Goal: Communication & Community: Ask a question

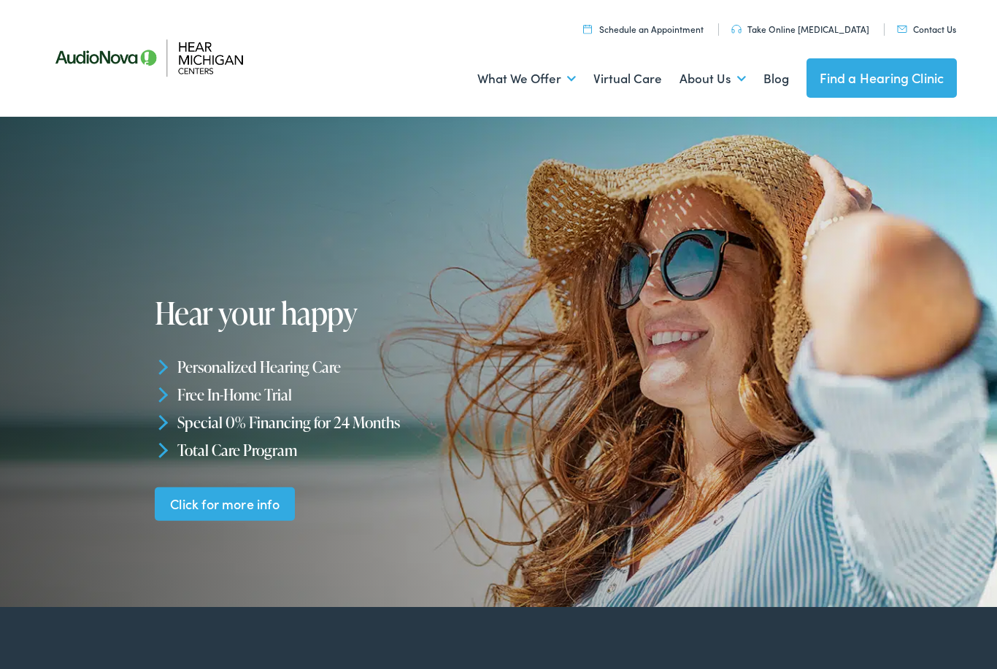
click at [195, 511] on link "Click for more info" at bounding box center [225, 504] width 141 height 34
click at [288, 514] on link "Click for more info" at bounding box center [225, 504] width 141 height 34
click at [271, 495] on link "Click for more info" at bounding box center [225, 504] width 141 height 34
click at [255, 517] on link "Click for more info" at bounding box center [225, 504] width 141 height 34
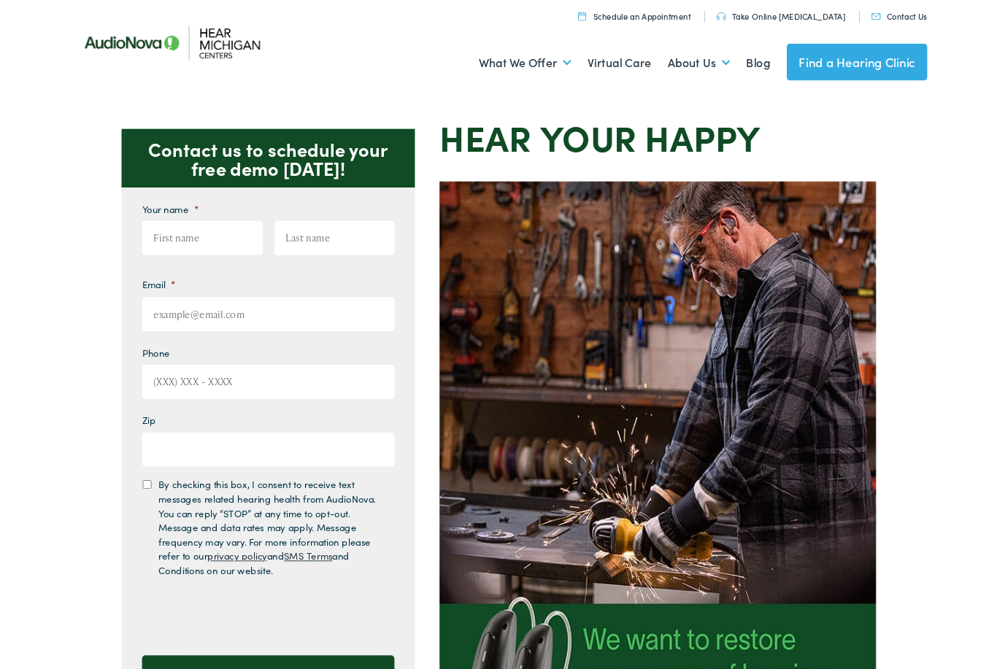
scroll to position [20, 0]
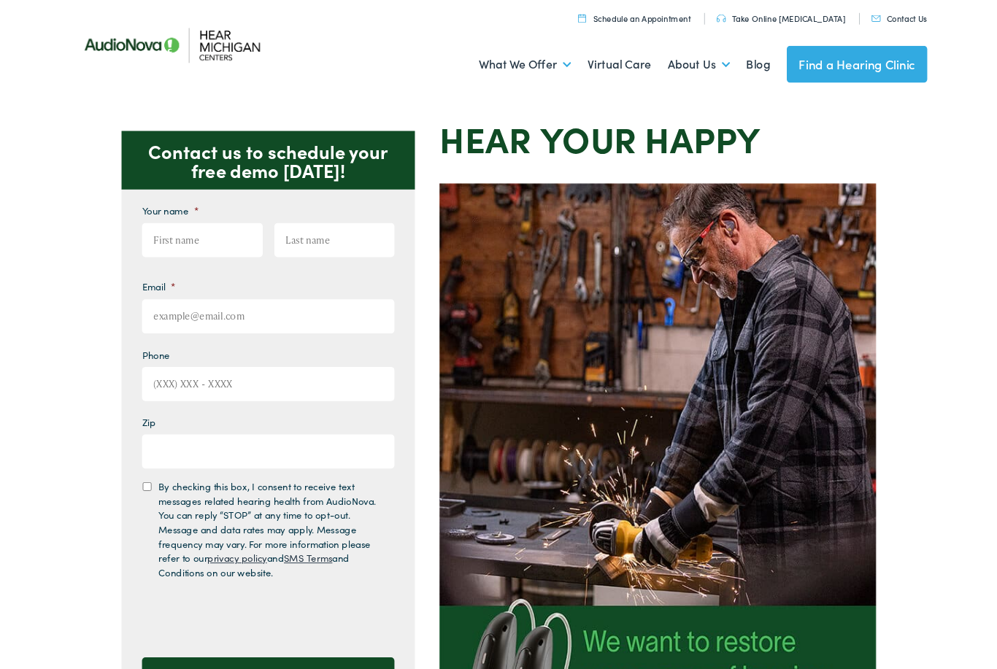
click at [150, 246] on input "First" at bounding box center [181, 257] width 129 height 36
type input "[PERSON_NAME]"
type input "[GEOGRAPHIC_DATA]"
type input "[EMAIL_ADDRESS][DOMAIN_NAME]"
type input "(___) ___-____"
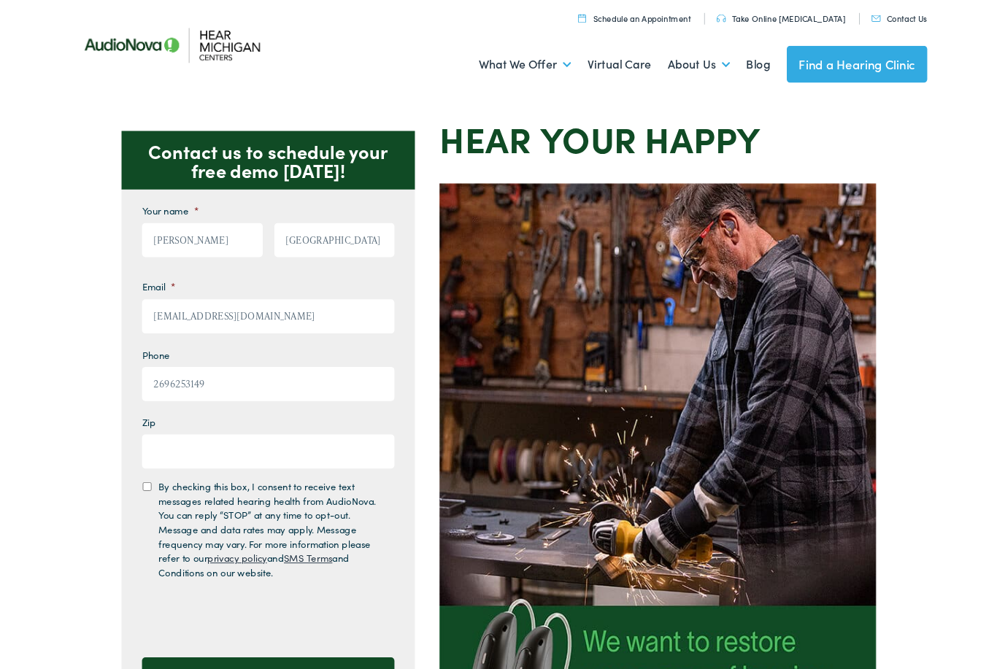
type input "[PHONE_NUMBER]"
type input "49032"
click at [122, 525] on input "By checking this box, I consent to receive text messages related hearing health…" at bounding box center [121, 520] width 9 height 9
checkbox input "true"
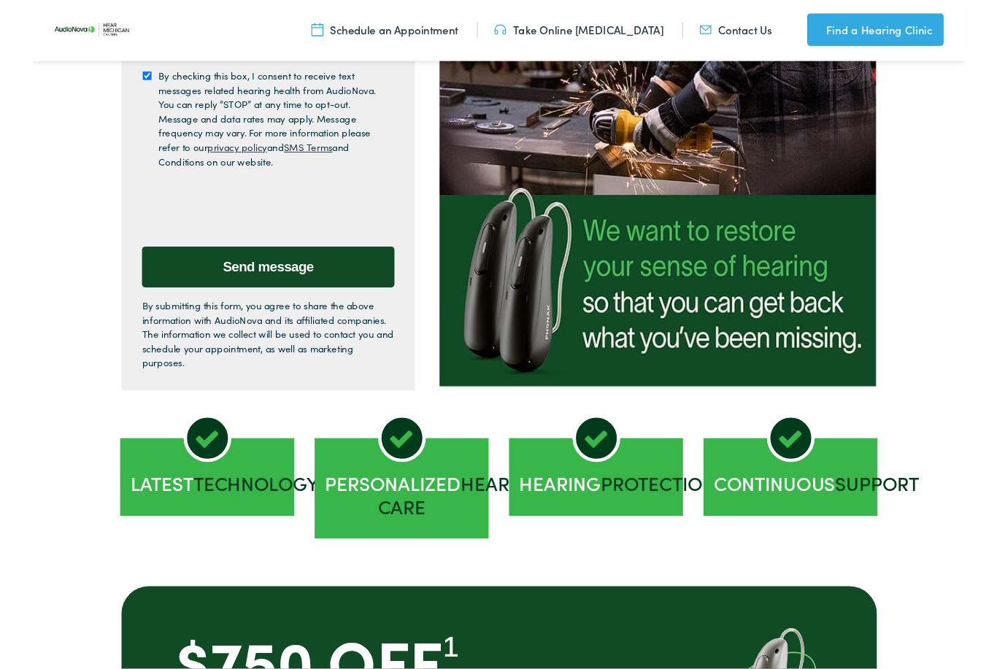
scroll to position [420, 0]
click at [349, 293] on input "Send message" at bounding box center [252, 285] width 270 height 44
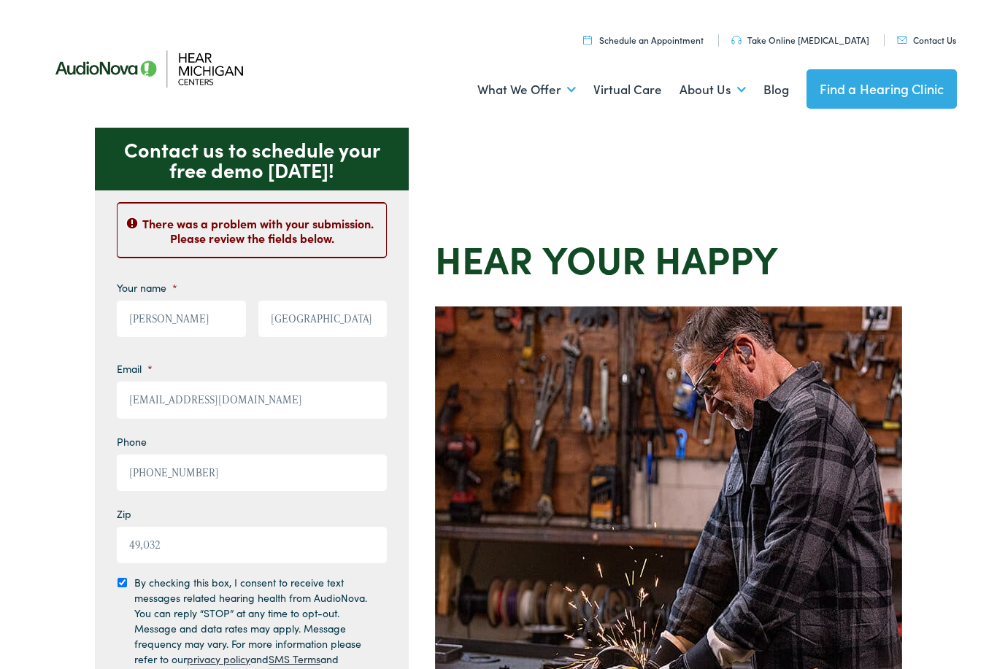
click at [924, 41] on link "Contact Us" at bounding box center [926, 40] width 59 height 12
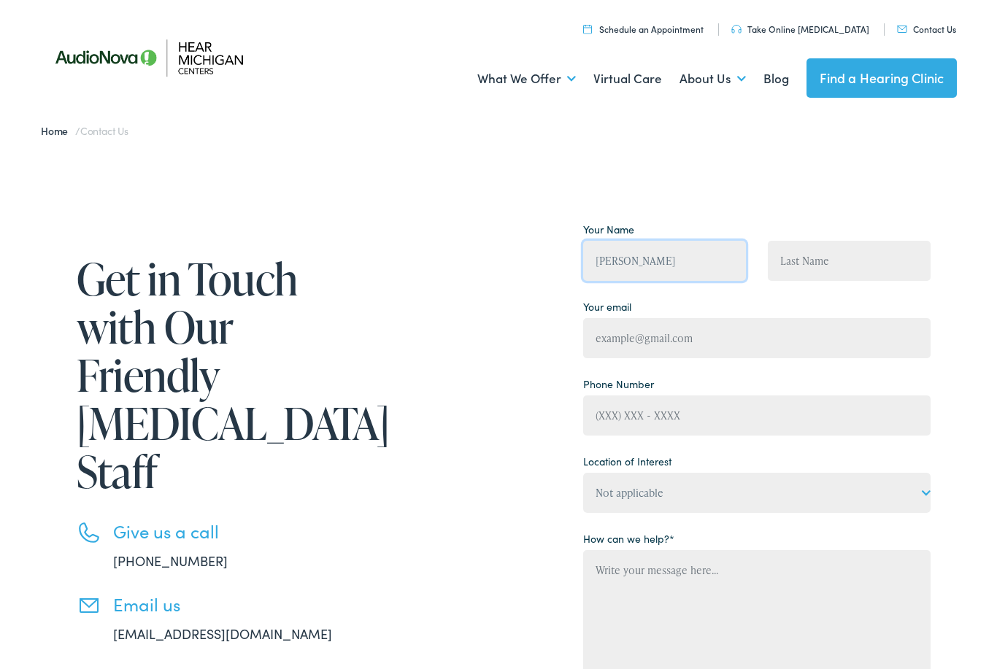
click at [653, 261] on input "Gary Metz" at bounding box center [664, 261] width 163 height 40
type input "[PERSON_NAME]"
click at [851, 262] on input "Contact form" at bounding box center [849, 261] width 163 height 40
type input "metz"
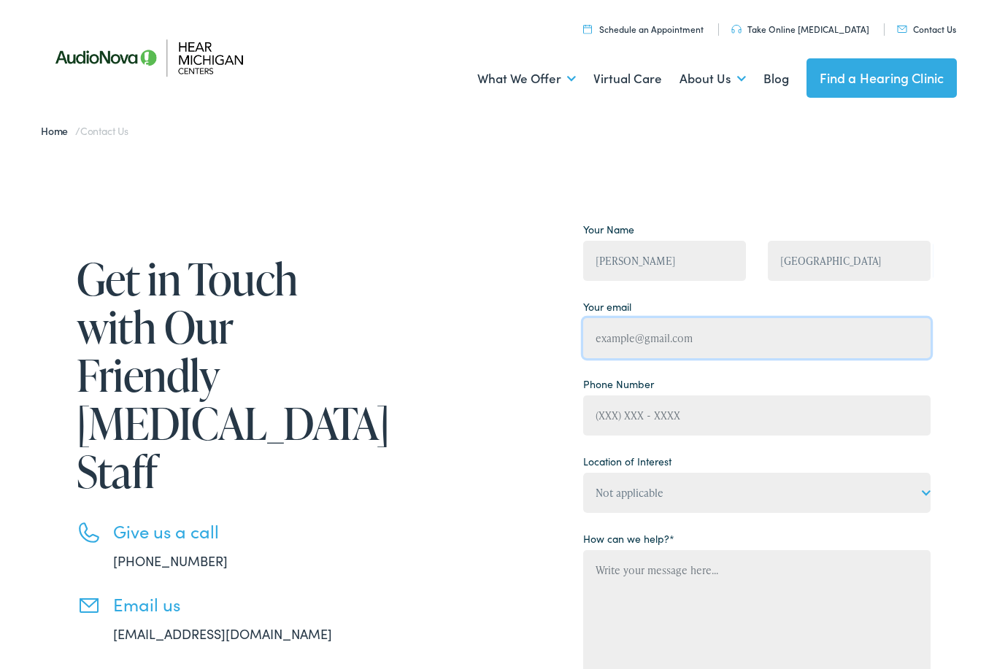
click at [727, 344] on input "Contact form" at bounding box center [756, 338] width 347 height 40
type input "[EMAIL_ADDRESS][DOMAIN_NAME]"
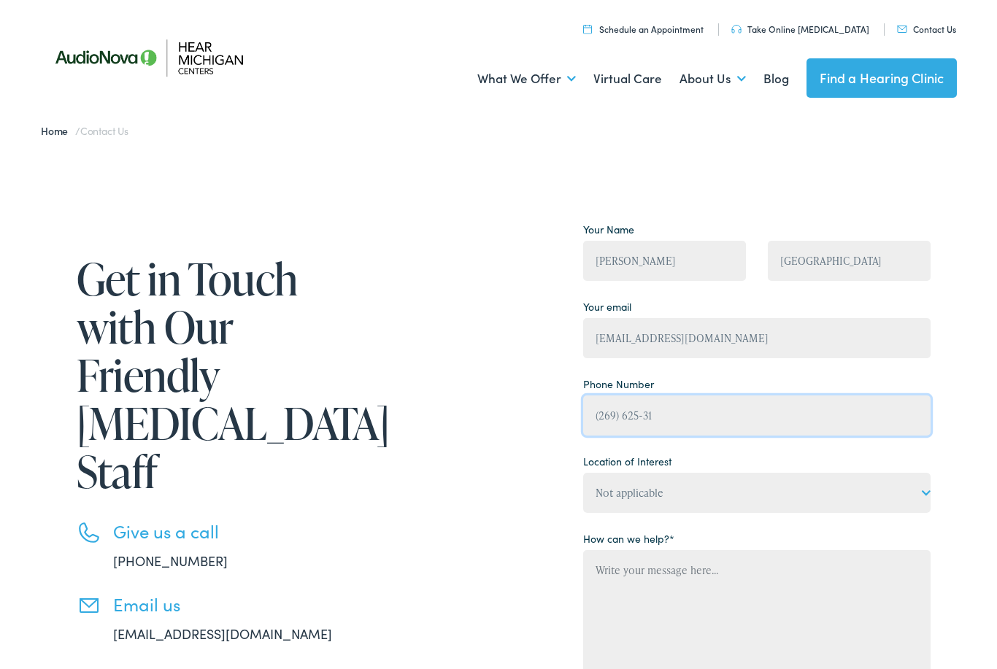
type input "[PHONE_NUMBER]"
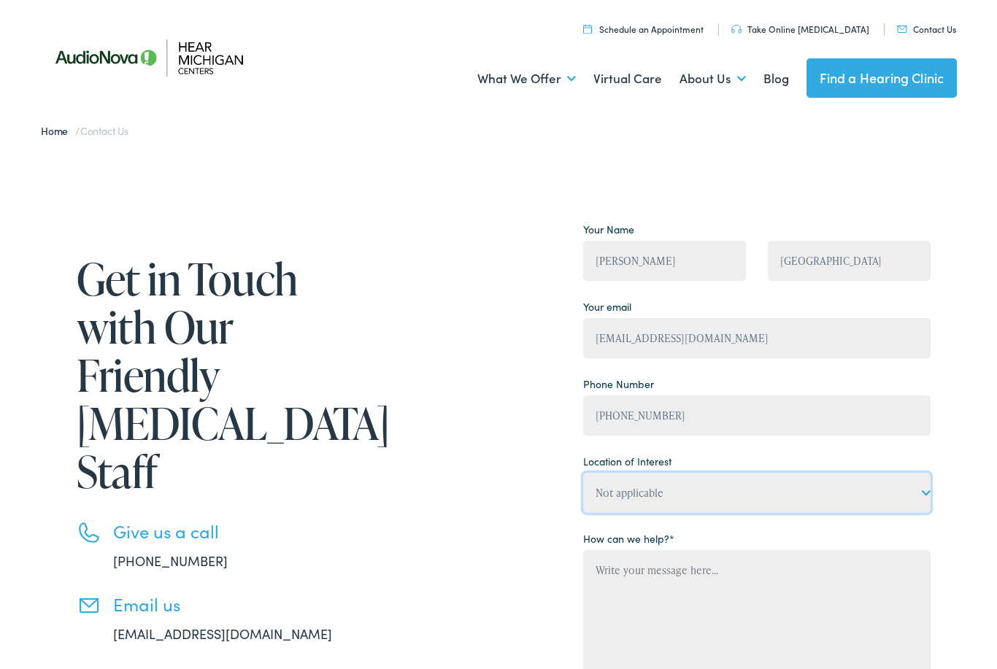
click at [924, 496] on select "Not applicable Hear Michigan Centers, Allegan Hear Michigan Centers, Charlevoix…" at bounding box center [756, 493] width 347 height 40
select select "Hear Michigan Centers, Sturgis"
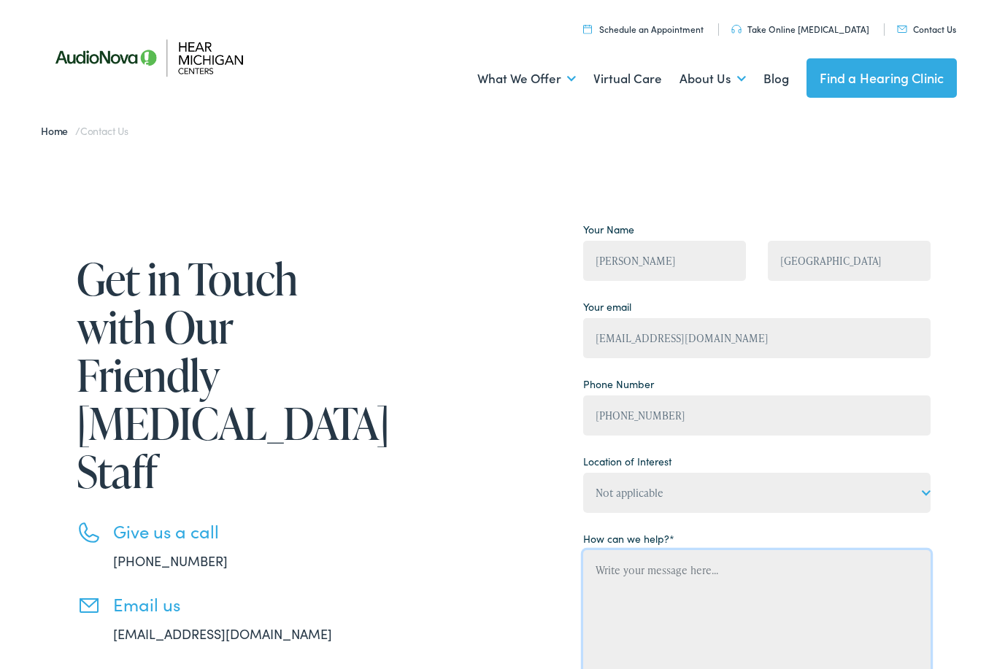
click at [681, 606] on textarea "Contact form" at bounding box center [756, 639] width 347 height 178
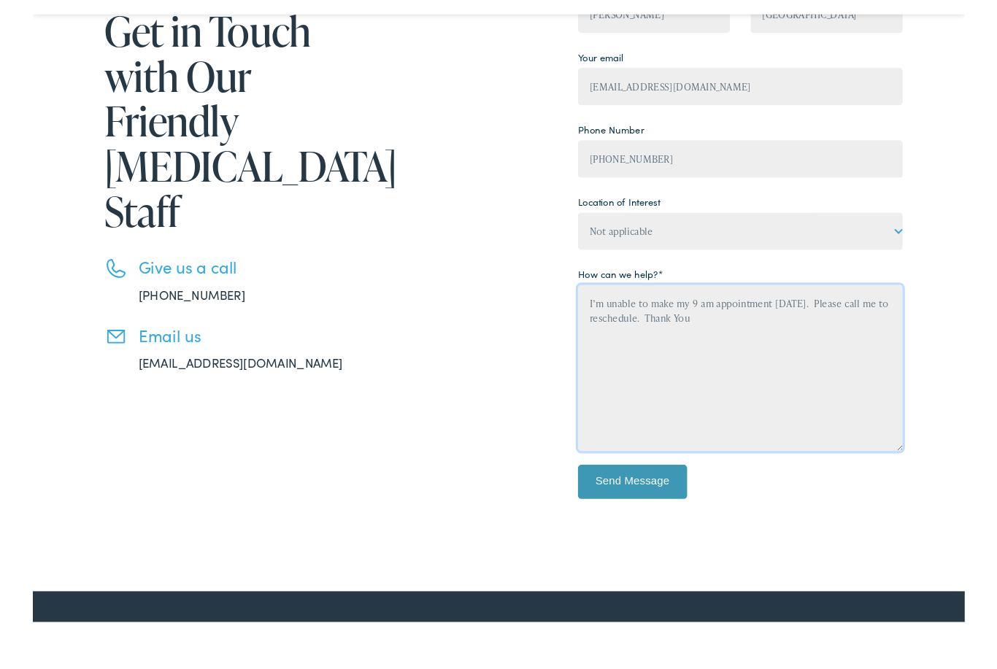
scroll to position [200, 0]
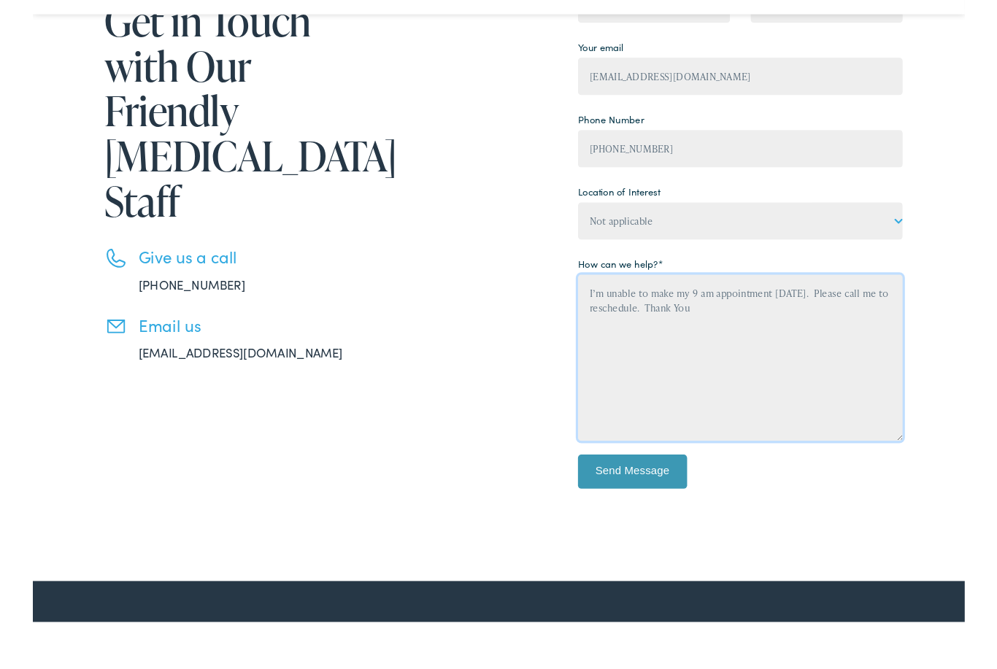
type textarea "I’m unable to make my 9 am appointment today. Please call me to reschedule. Tha…"
click at [673, 537] on input "Send Message" at bounding box center [641, 555] width 117 height 36
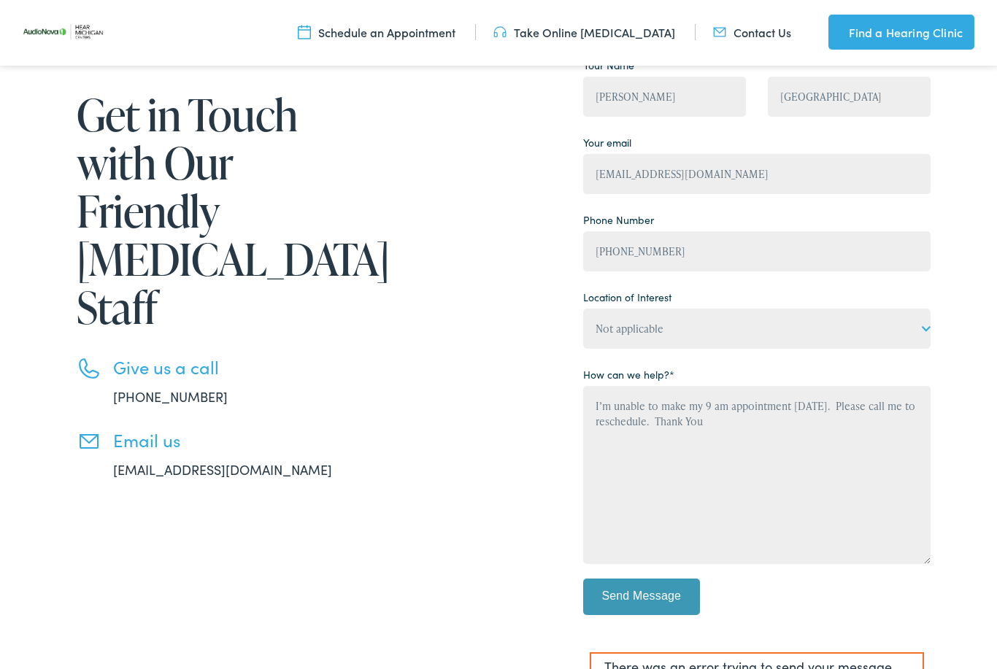
scroll to position [0, 0]
